Goal: Information Seeking & Learning: Learn about a topic

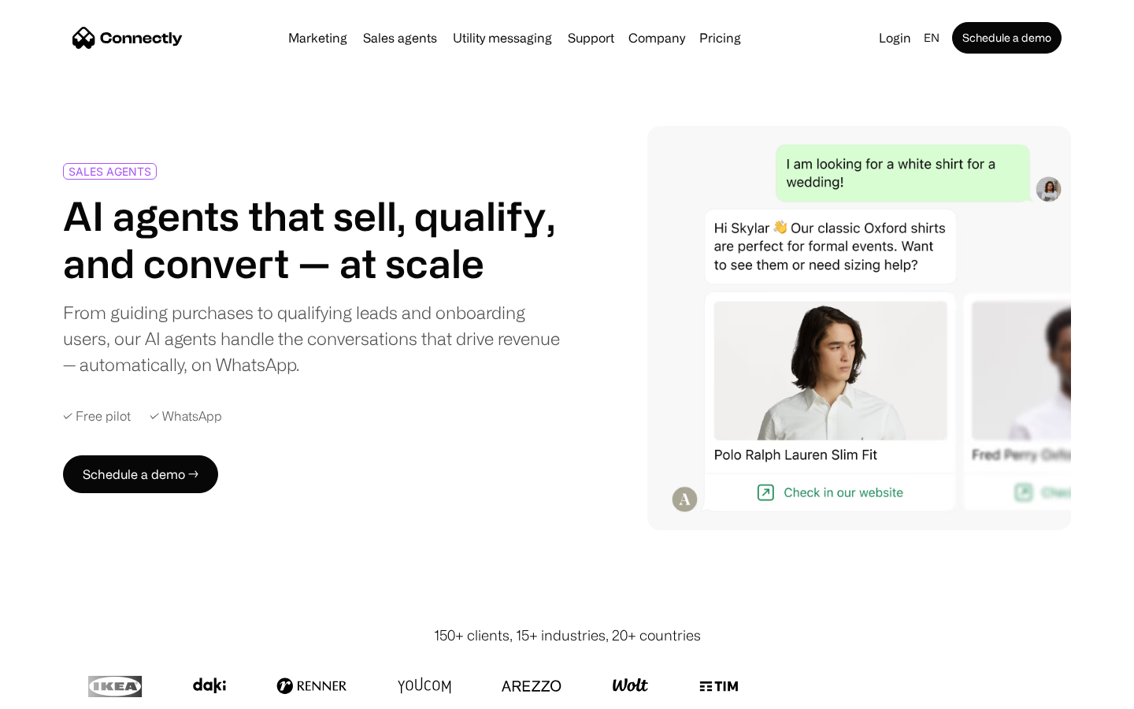
scroll to position [4387, 0]
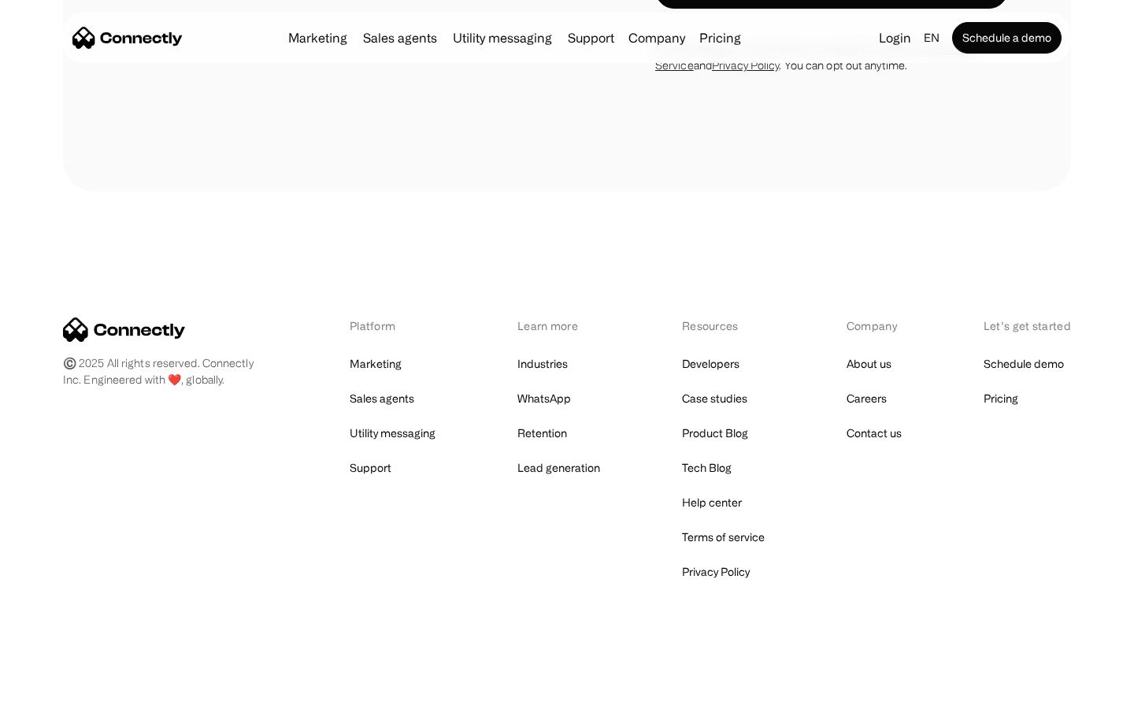
scroll to position [1068, 0]
